Goal: Task Accomplishment & Management: Manage account settings

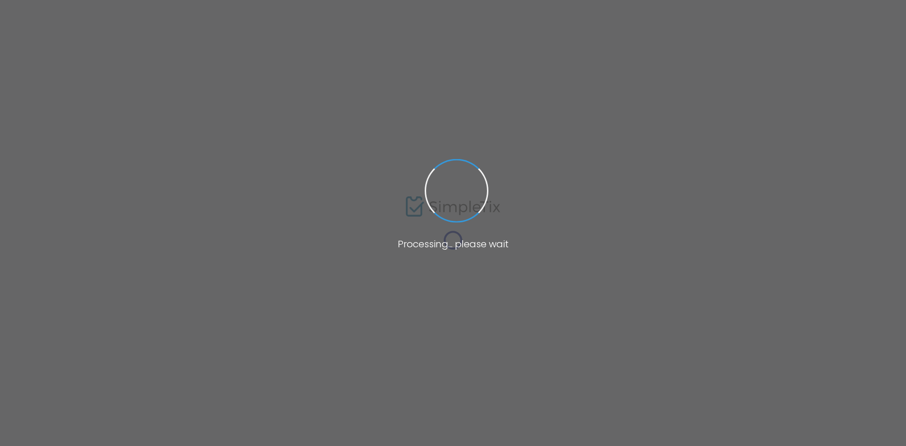
type input "priebatsch"
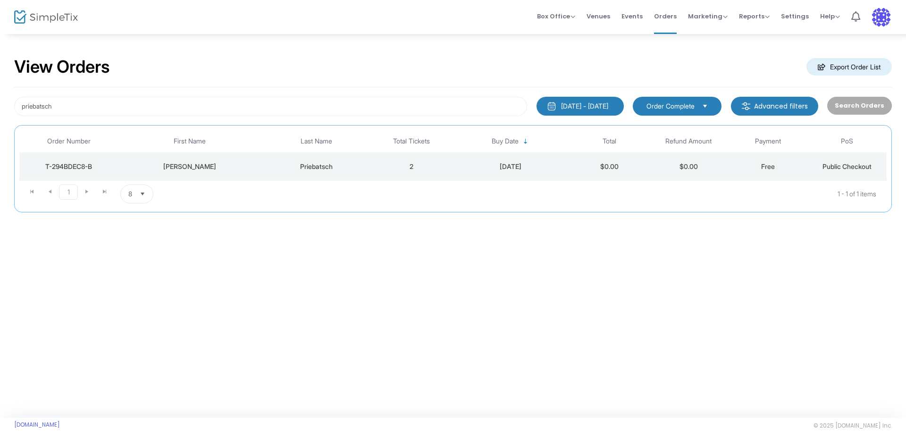
click at [282, 172] on td "Priebatsch" at bounding box center [316, 166] width 111 height 28
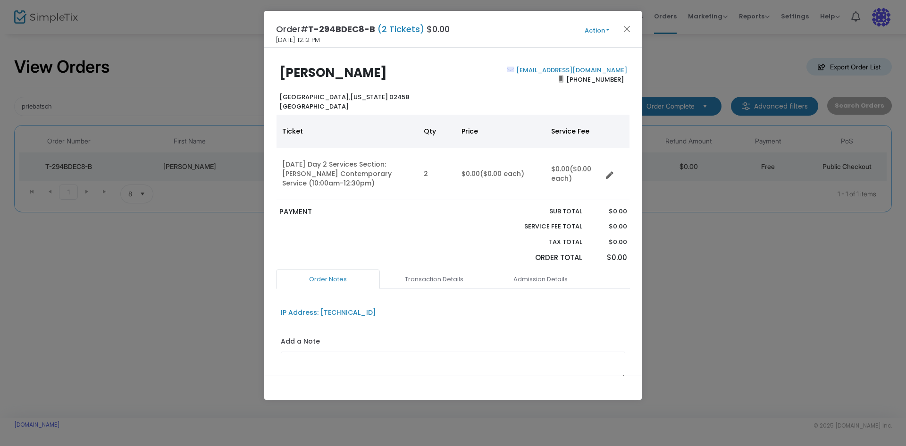
click at [594, 20] on div "Order# T-294BDEC8-B (2 Tickets) $0.00 [DATE] 12:12 PM Action Mark Admitted Edit…" at bounding box center [452, 29] width 377 height 37
click at [592, 29] on button "Action" at bounding box center [596, 30] width 57 height 10
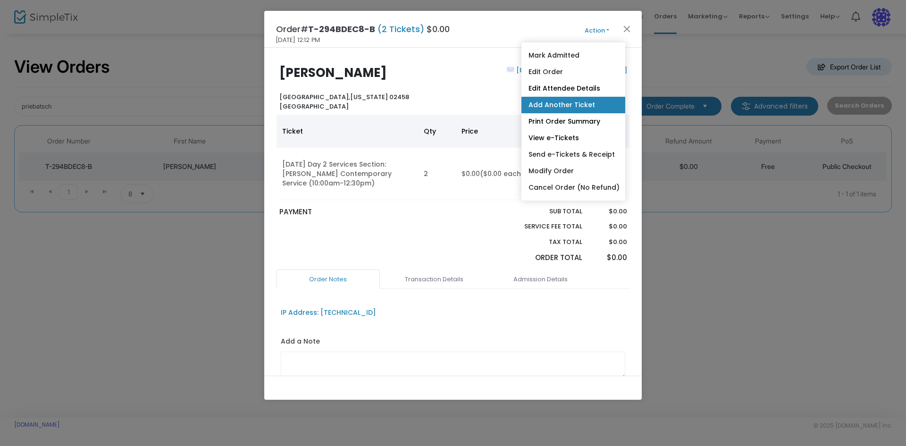
click at [571, 99] on link "Add Another Ticket" at bounding box center [573, 105] width 104 height 17
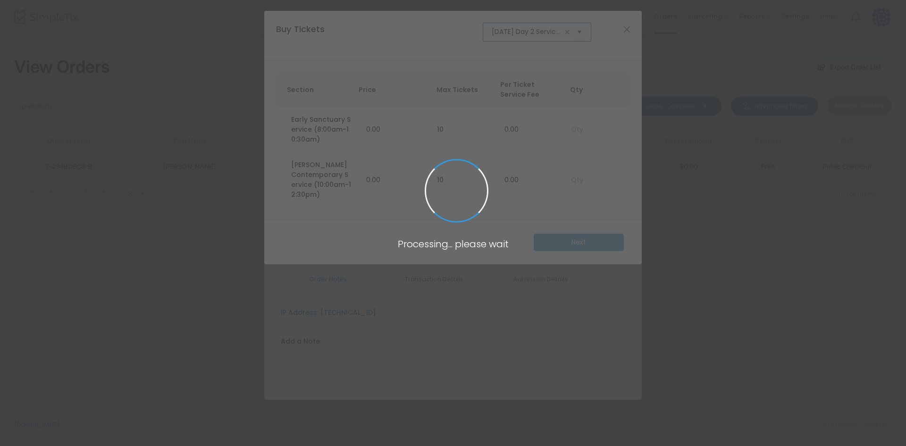
scroll to position [0, 31]
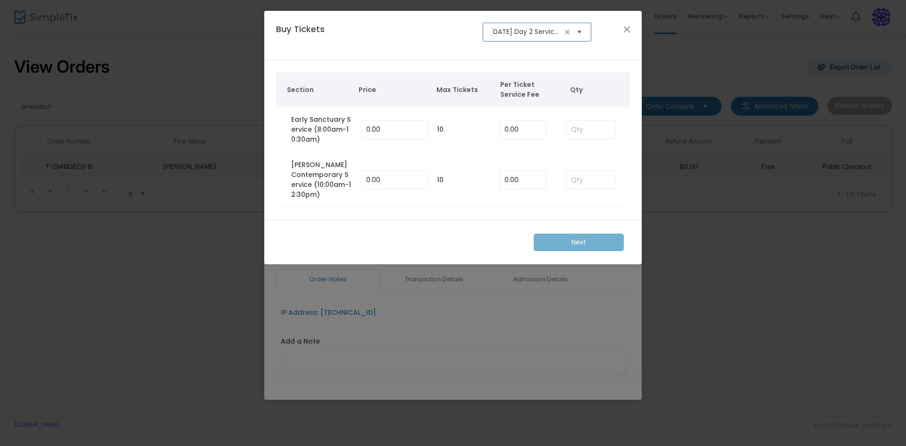
click at [583, 31] on span "Select" at bounding box center [580, 32] width 16 height 16
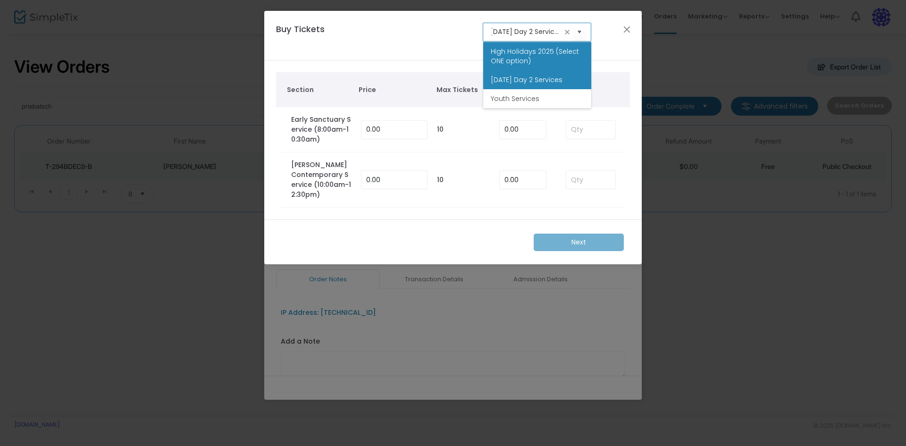
click at [550, 57] on span "High Holidays 2025 (Select ONE option)" at bounding box center [537, 56] width 93 height 19
type input "High Holidays 2025 (Select ONE option)"
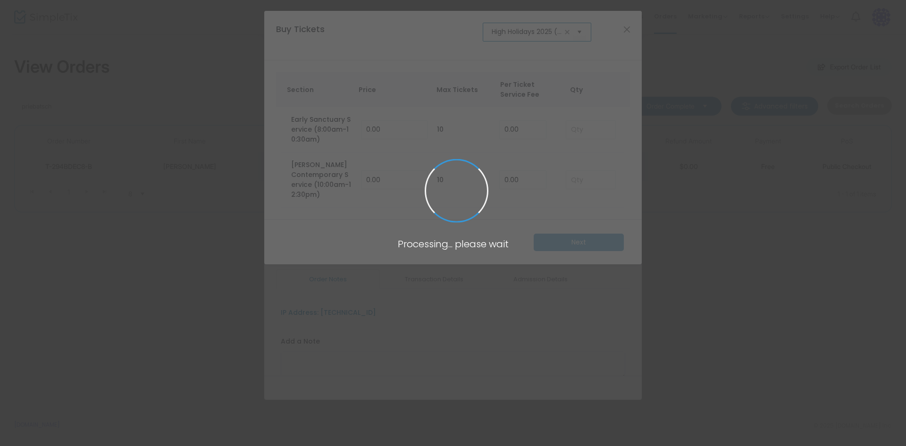
scroll to position [0, 58]
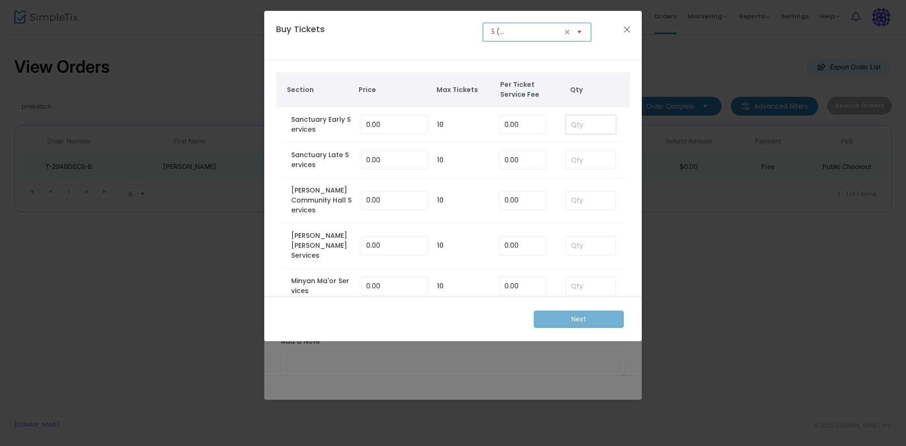
click at [585, 121] on input at bounding box center [590, 125] width 49 height 18
click at [591, 160] on input at bounding box center [590, 160] width 49 height 18
type input "3"
click at [572, 314] on m-button "Next" at bounding box center [578, 318] width 90 height 17
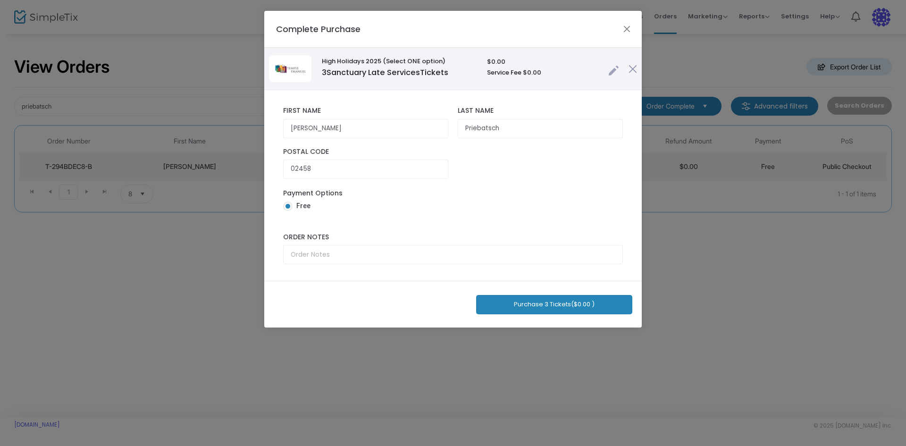
click at [528, 301] on button "Purchase 3 Tickets ($0.00 )" at bounding box center [554, 304] width 156 height 19
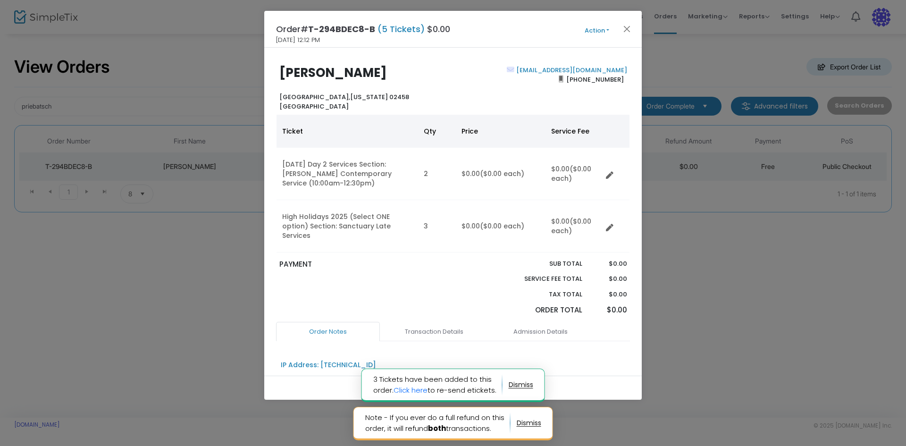
click at [595, 30] on button "Action" at bounding box center [596, 30] width 57 height 10
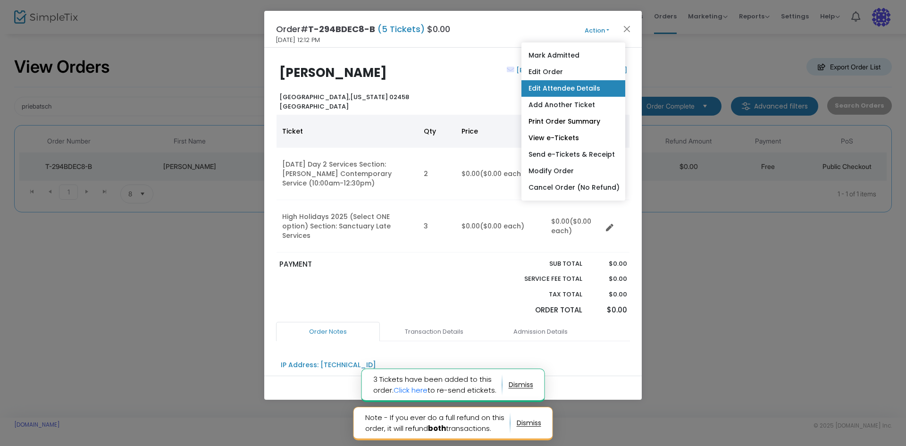
click at [582, 84] on link "Edit Attendee Details" at bounding box center [573, 88] width 104 height 17
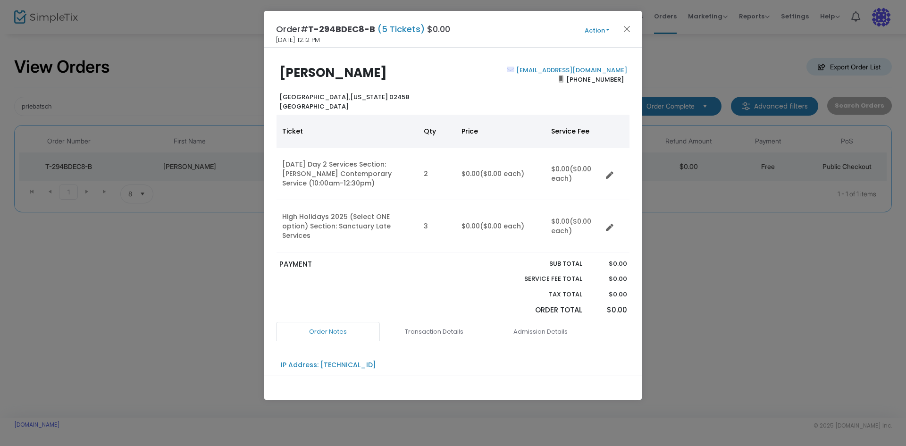
click at [590, 33] on button "Action" at bounding box center [596, 30] width 57 height 10
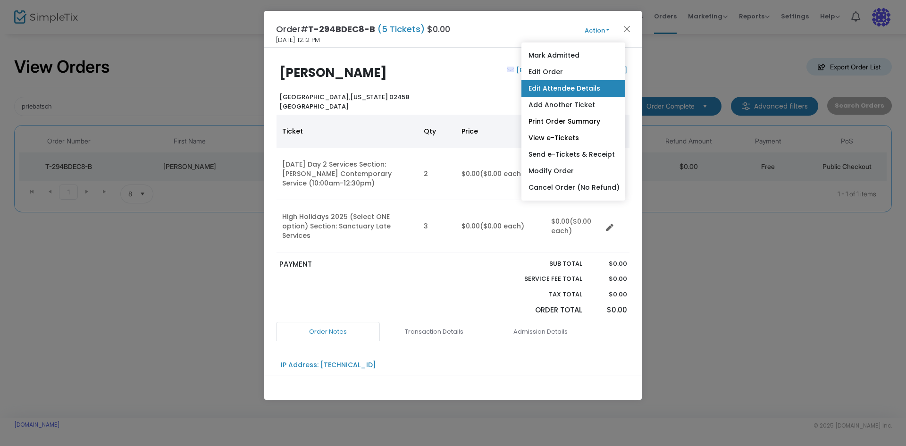
click at [563, 85] on link "Edit Attendee Details" at bounding box center [573, 88] width 104 height 17
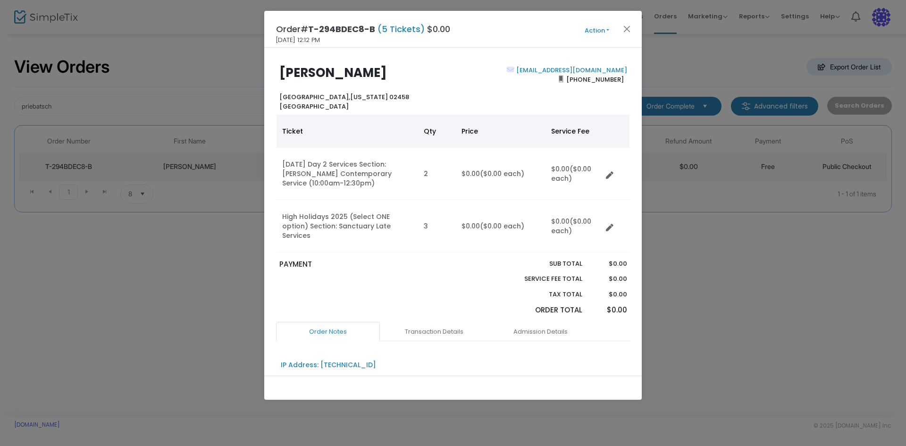
click at [595, 31] on button "Action" at bounding box center [596, 30] width 57 height 10
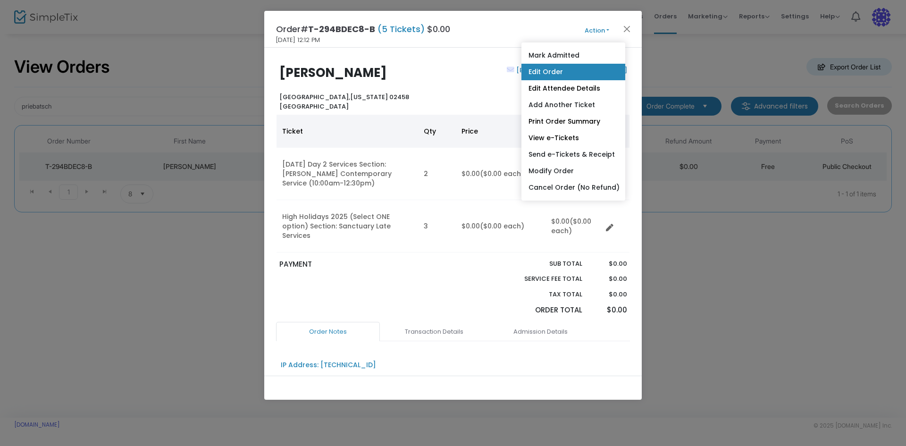
click at [587, 74] on link "Edit Order" at bounding box center [573, 72] width 104 height 17
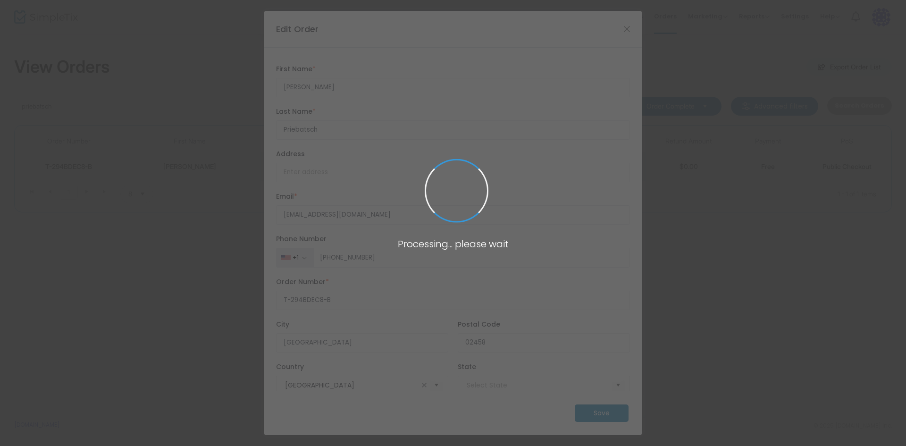
type input "[US_STATE]"
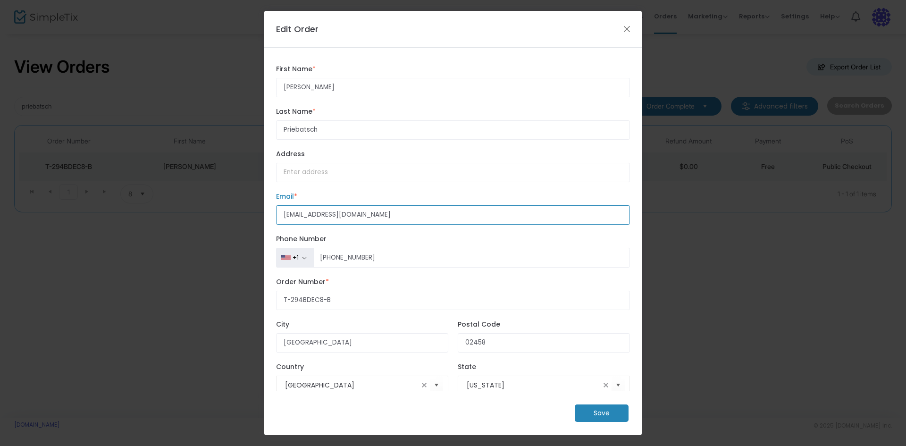
drag, startPoint x: 389, startPoint y: 216, endPoint x: 250, endPoint y: 217, distance: 139.2
click at [248, 218] on ngb-modal-window "Edit Order [PERSON_NAME] First Name * First Name is required. [PERSON_NAME] Las…" at bounding box center [453, 223] width 906 height 446
paste input "[PERSON_NAME]@[PERSON_NAME]"
type input "[PERSON_NAME][EMAIL_ADDRESS][PERSON_NAME][DOMAIN_NAME]"
click at [617, 417] on m-button "Save" at bounding box center [601, 412] width 54 height 17
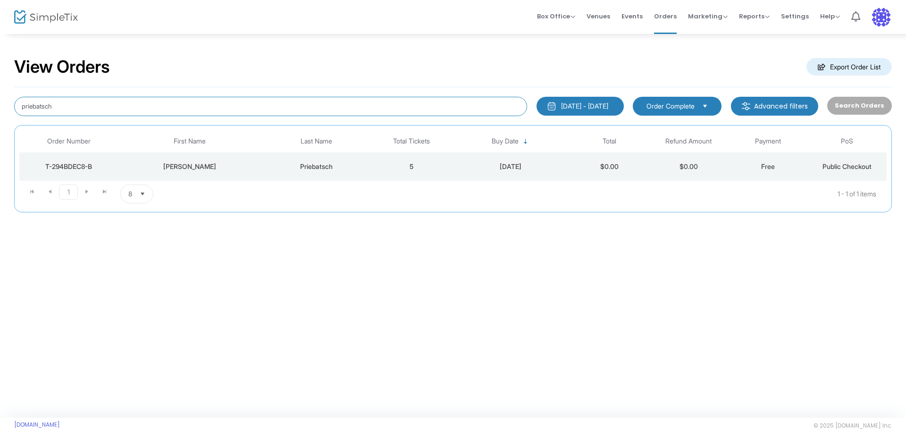
drag, startPoint x: 75, startPoint y: 106, endPoint x: 7, endPoint y: 98, distance: 67.9
click at [7, 98] on div "View Orders Export Order List priebatsch [DATE] - [DATE] Last 30 Days [DATE] [D…" at bounding box center [453, 139] width 906 height 212
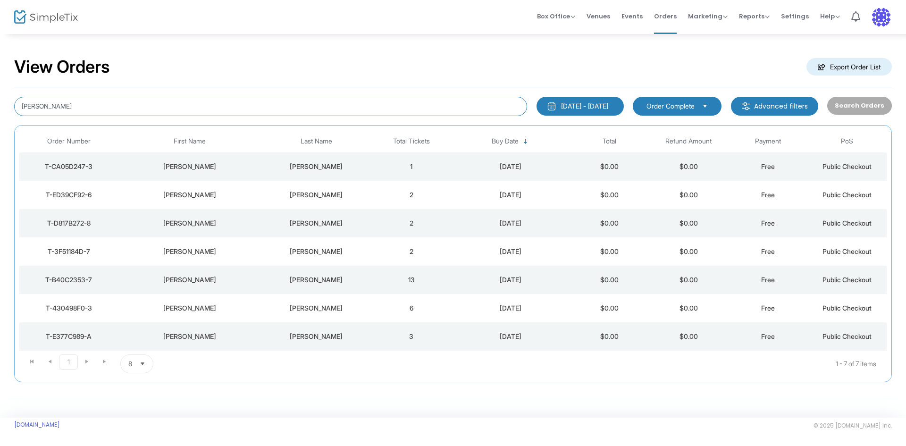
drag, startPoint x: 158, startPoint y: 111, endPoint x: 7, endPoint y: 101, distance: 151.3
click at [7, 101] on div "View Orders Export Order List [PERSON_NAME] [DATE] - [DATE] Last 30 Days [DATE]…" at bounding box center [453, 224] width 906 height 382
type input "[PERSON_NAME]"
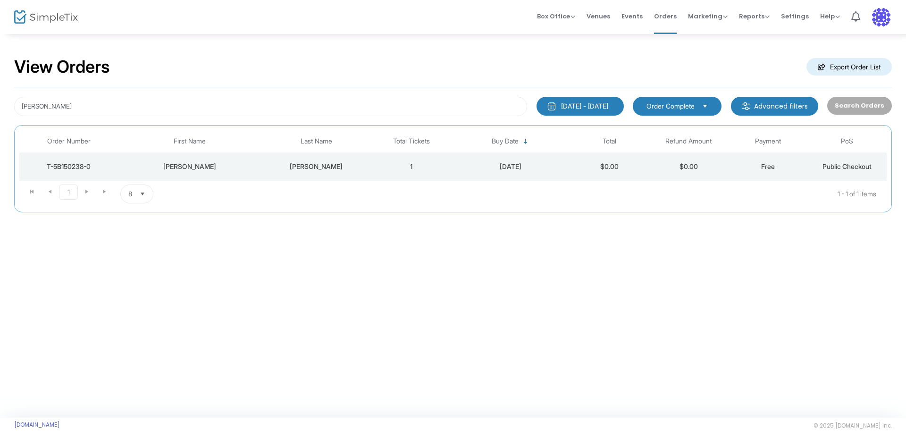
click at [408, 157] on td "1" at bounding box center [411, 166] width 79 height 28
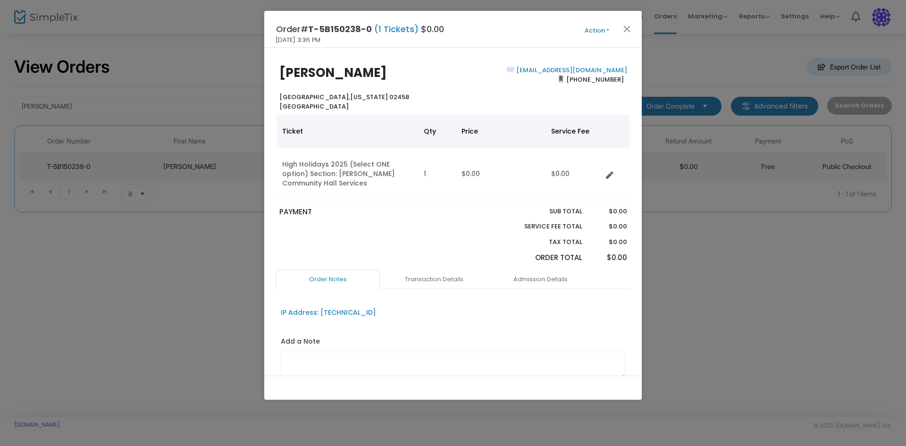
click at [600, 26] on button "Action" at bounding box center [596, 30] width 57 height 10
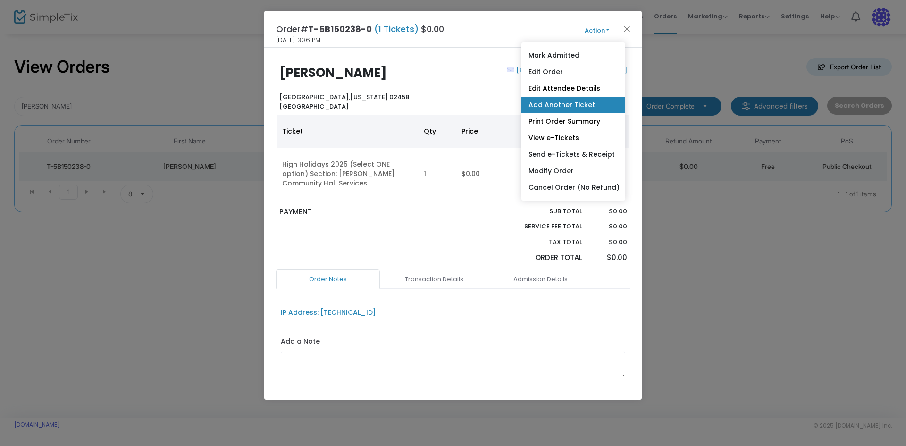
click at [538, 99] on link "Add Another Ticket" at bounding box center [573, 105] width 104 height 17
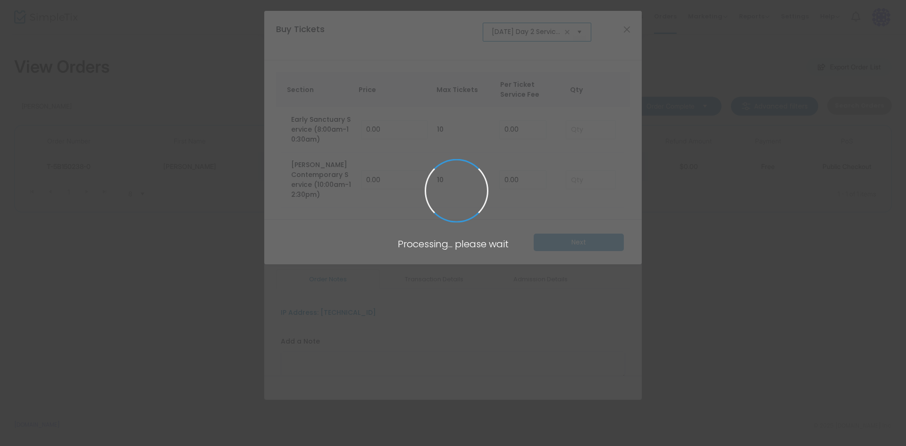
scroll to position [0, 31]
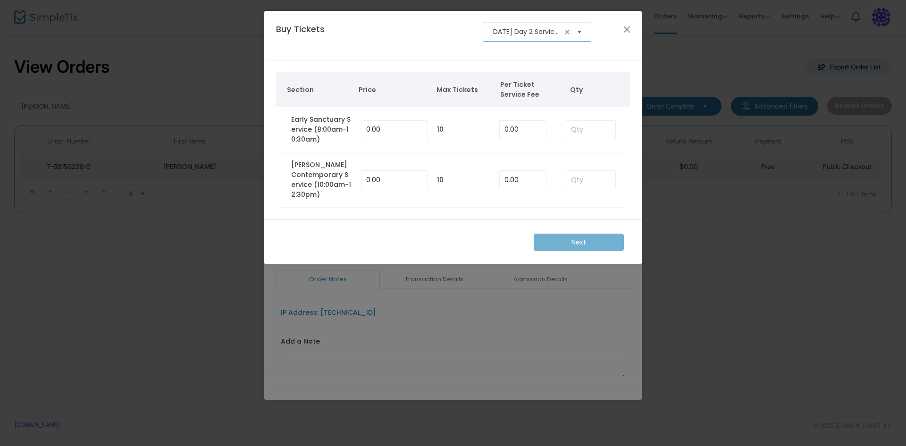
click at [583, 30] on span "Select" at bounding box center [580, 32] width 16 height 16
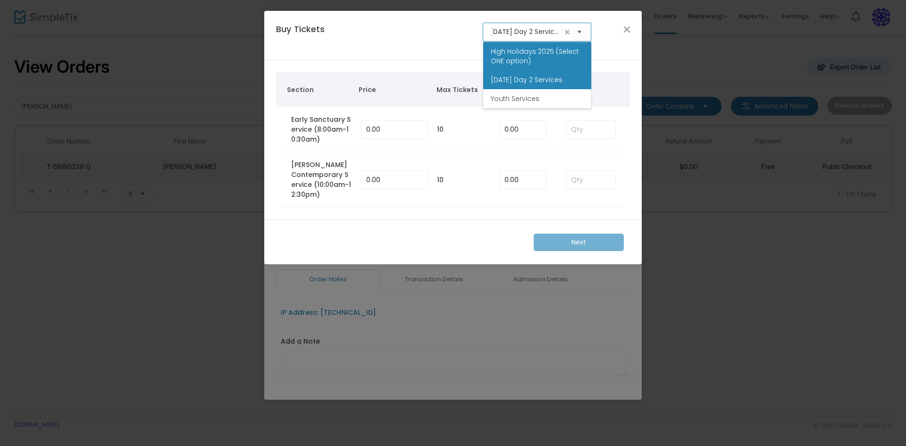
click at [544, 58] on span "High Holidays 2025 (Select ONE option)" at bounding box center [537, 56] width 93 height 19
type input "High Holidays 2025 (Select ONE option)"
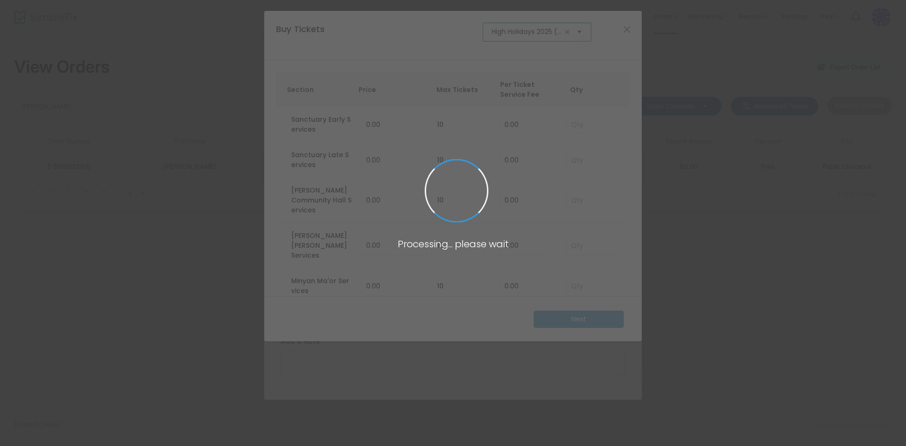
scroll to position [0, 58]
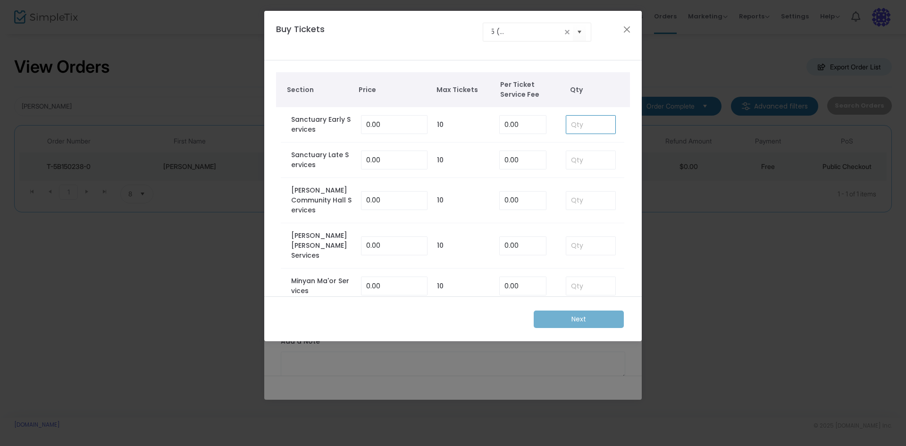
click at [580, 118] on input at bounding box center [590, 125] width 49 height 18
type input "1"
click at [592, 317] on m-button "Next" at bounding box center [578, 318] width 90 height 17
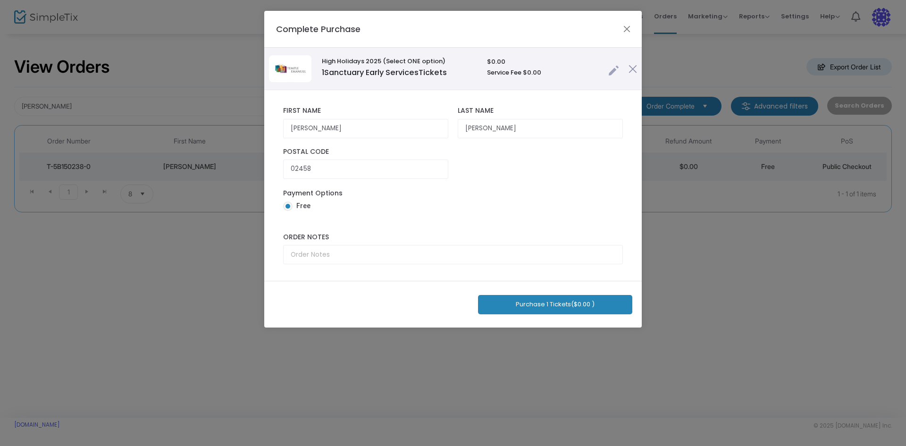
click at [552, 303] on button "Purchase 1 Tickets ($0.00 )" at bounding box center [555, 304] width 154 height 19
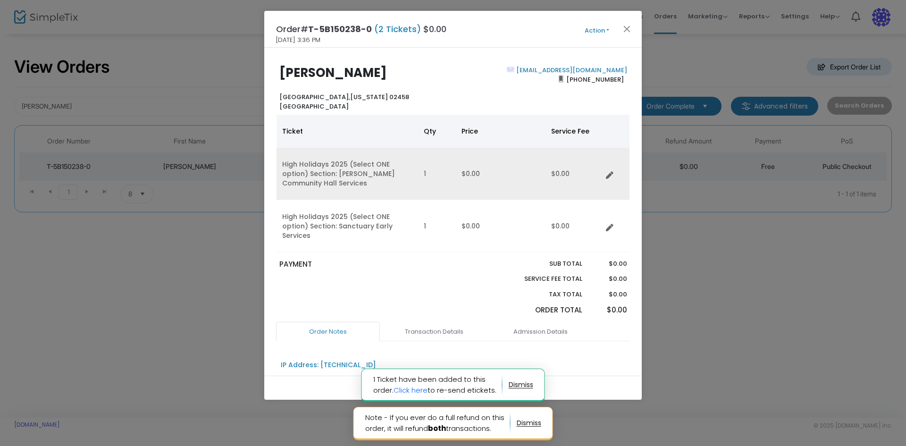
click at [614, 175] on link "Data table" at bounding box center [611, 173] width 9 height 9
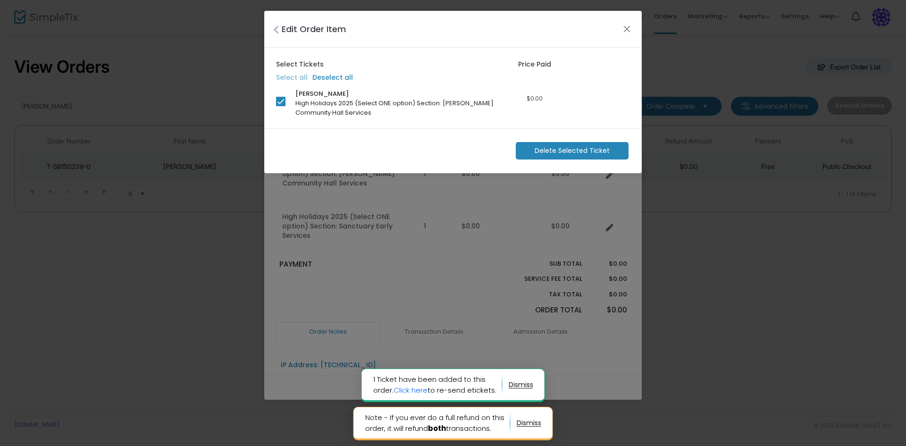
click at [562, 148] on span "Delete Selected Ticket" at bounding box center [571, 151] width 75 height 10
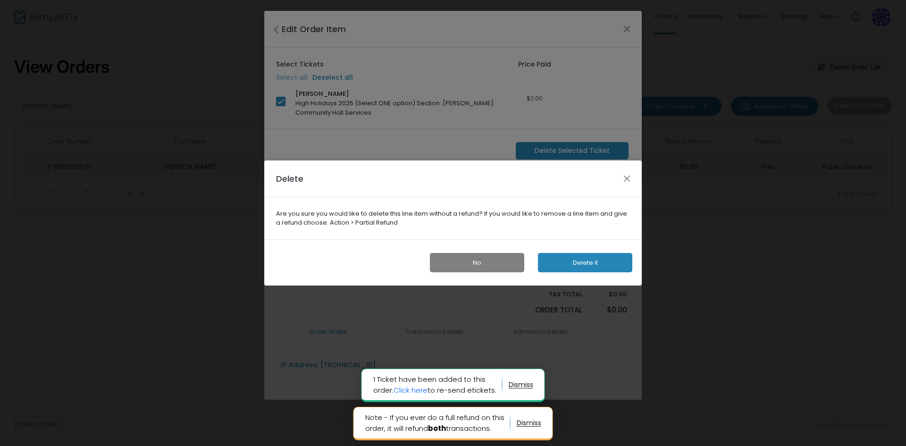
click at [589, 265] on button "Delete it" at bounding box center [585, 262] width 94 height 19
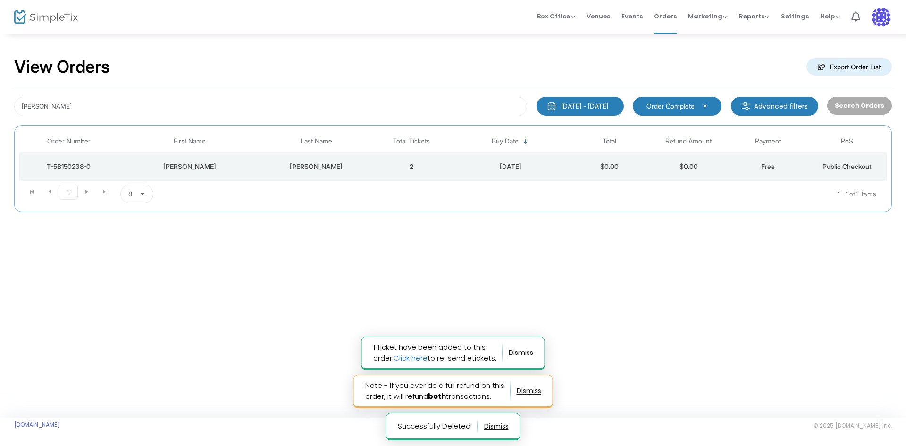
click at [367, 165] on div "[PERSON_NAME]" at bounding box center [316, 166] width 106 height 9
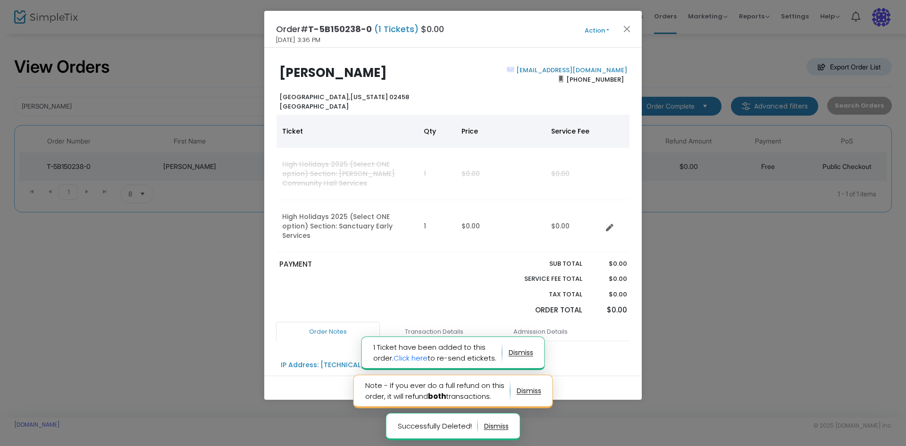
click at [594, 26] on button "Action" at bounding box center [596, 30] width 57 height 10
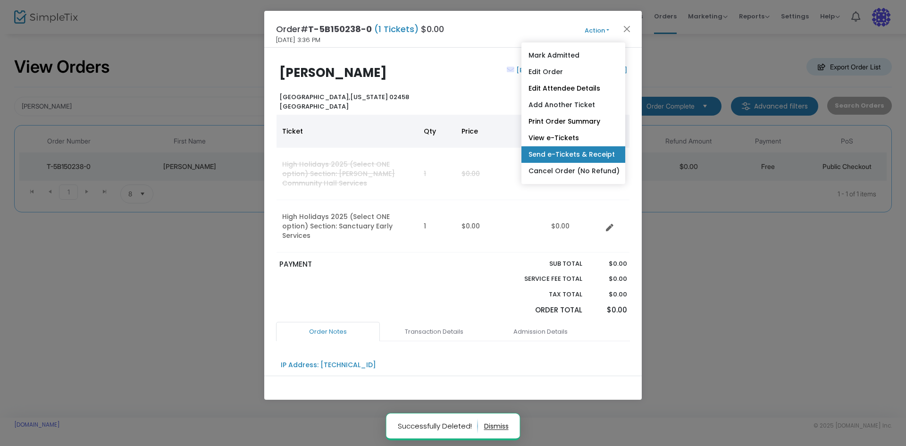
click at [574, 150] on link "Send e-Tickets & Receipt" at bounding box center [573, 154] width 104 height 17
type input "[EMAIL_ADDRESS][DOMAIN_NAME]"
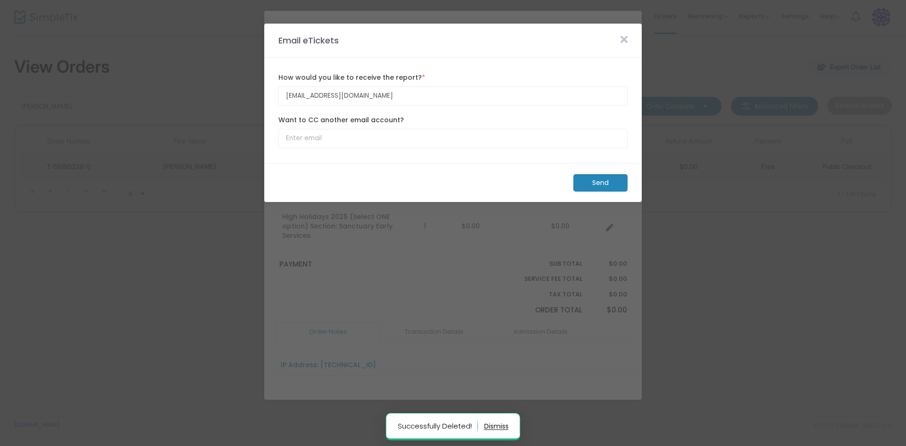
click at [587, 180] on m-button "Send" at bounding box center [600, 182] width 54 height 17
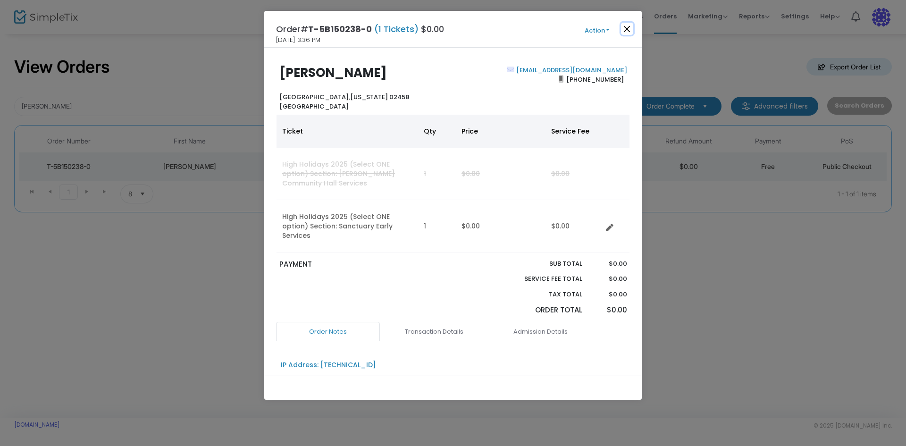
click at [630, 29] on button "Close" at bounding box center [627, 29] width 12 height 12
